Goal: Task Accomplishment & Management: Manage account settings

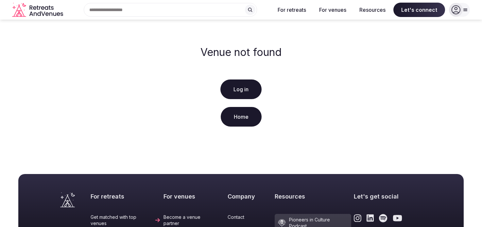
click at [246, 86] on link "Log in" at bounding box center [240, 89] width 41 height 20
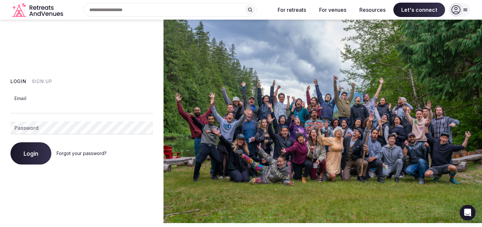
click at [27, 103] on input "Email" at bounding box center [81, 106] width 143 height 13
type input "**********"
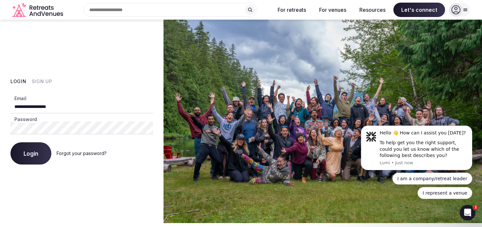
click at [29, 154] on span "Login" at bounding box center [31, 153] width 15 height 7
click at [29, 156] on span "Login" at bounding box center [31, 153] width 15 height 7
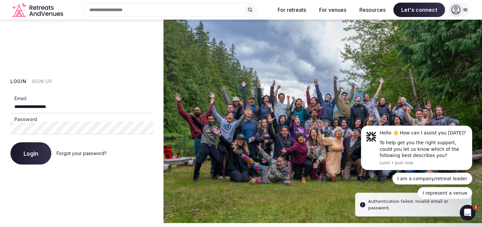
click at [77, 153] on link "Forgot your password?" at bounding box center [82, 153] width 50 height 6
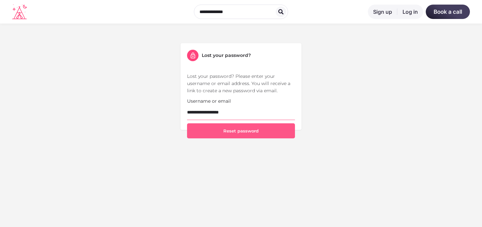
type input "**********"
click at [226, 130] on button "Reset password" at bounding box center [241, 130] width 108 height 15
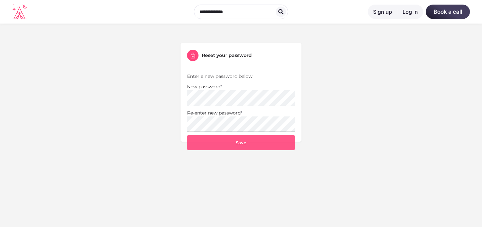
click at [223, 144] on button "Save" at bounding box center [241, 142] width 108 height 15
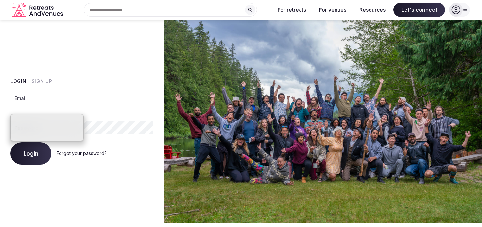
click at [105, 109] on input "Email" at bounding box center [81, 106] width 143 height 13
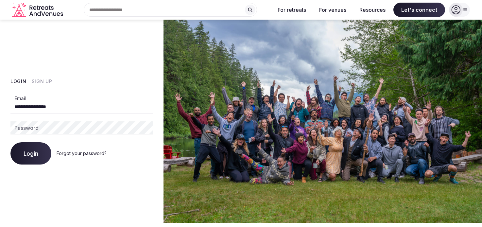
type input "**********"
click at [21, 154] on button "Login" at bounding box center [30, 153] width 41 height 22
click at [27, 153] on span "Login" at bounding box center [31, 153] width 15 height 7
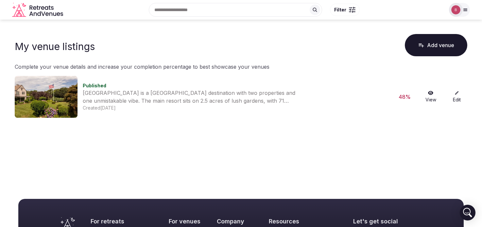
click at [38, 108] on img at bounding box center [46, 97] width 63 height 42
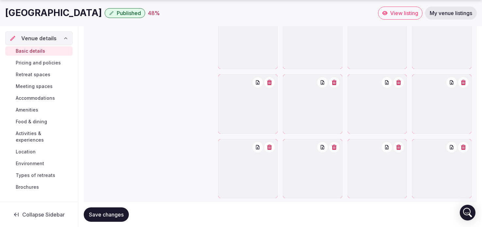
scroll to position [797, 0]
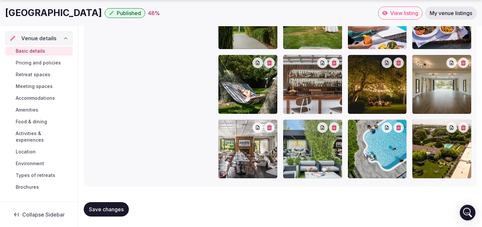
click at [53, 58] on div "Basic details Pricing and policies Retreat spaces Meeting spaces Accommodations…" at bounding box center [38, 119] width 67 height 148
click at [52, 65] on span "Pricing and policies" at bounding box center [38, 63] width 45 height 7
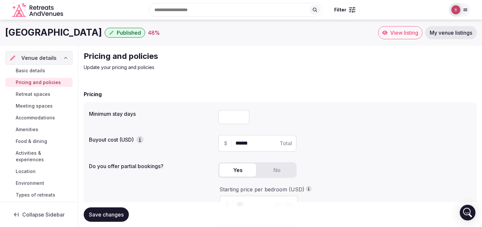
click at [392, 34] on span "View listing" at bounding box center [404, 32] width 28 height 7
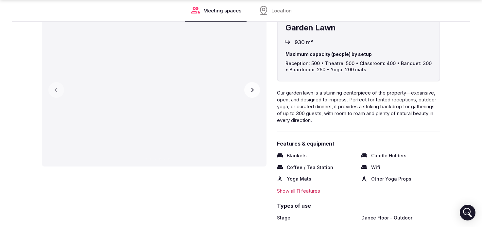
scroll to position [1162, 0]
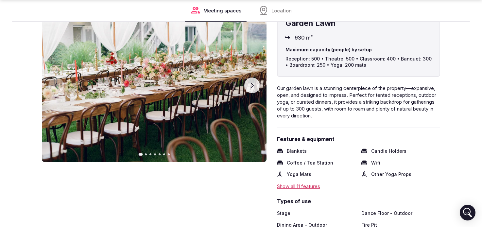
click at [252, 89] on button "Next slide" at bounding box center [252, 86] width 16 height 16
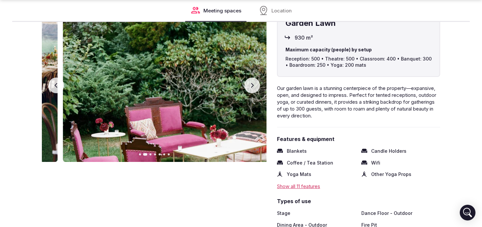
click at [252, 89] on button "Next slide" at bounding box center [252, 86] width 16 height 16
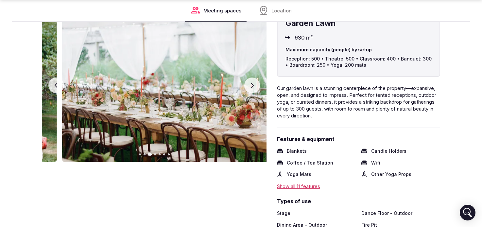
click at [252, 89] on button "Next slide" at bounding box center [252, 86] width 16 height 16
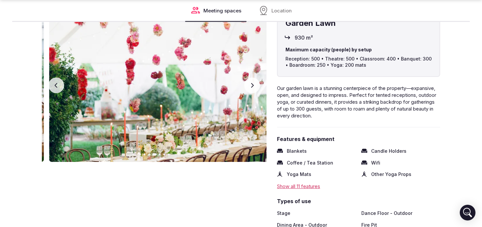
click at [252, 89] on button "Next slide" at bounding box center [252, 86] width 16 height 16
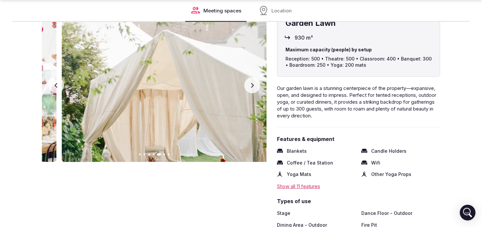
click at [252, 89] on button "Next slide" at bounding box center [252, 86] width 16 height 16
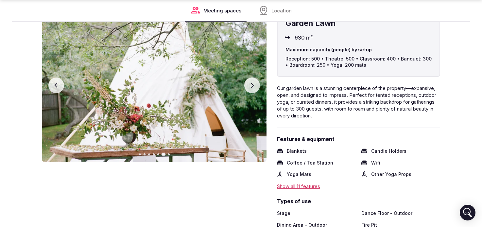
click at [252, 89] on button "Next slide" at bounding box center [252, 86] width 16 height 16
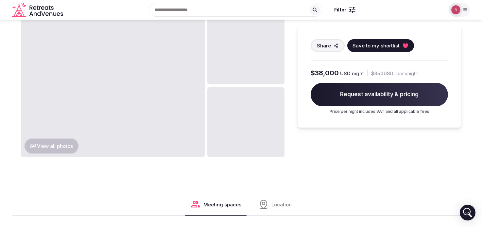
scroll to position [397, 0]
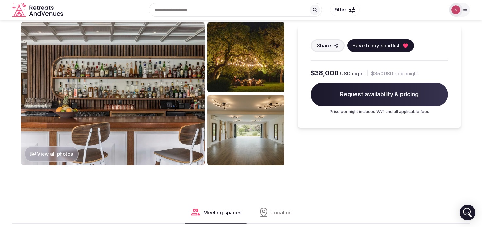
click at [56, 147] on button "View all photos" at bounding box center [51, 154] width 55 height 16
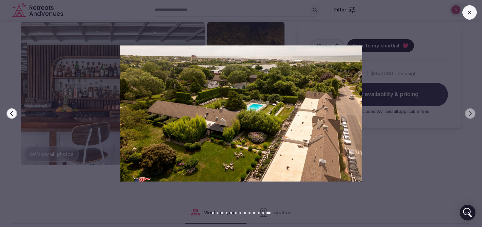
click at [471, 14] on icon at bounding box center [469, 12] width 5 height 5
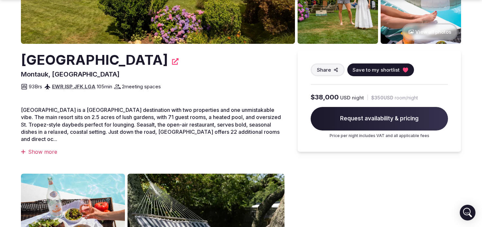
scroll to position [167, 0]
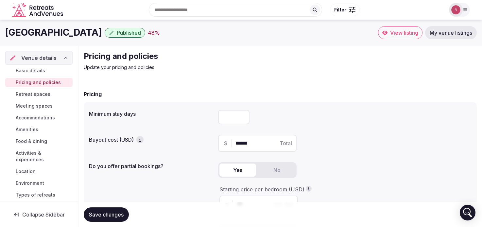
click at [406, 31] on span "View listing" at bounding box center [404, 32] width 28 height 7
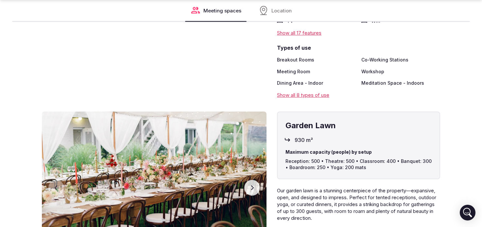
scroll to position [1059, 0]
